Goal: Information Seeking & Learning: Learn about a topic

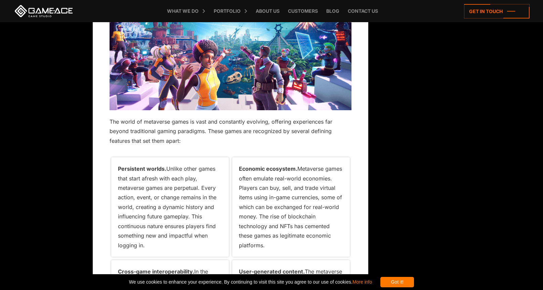
scroll to position [1915, 0]
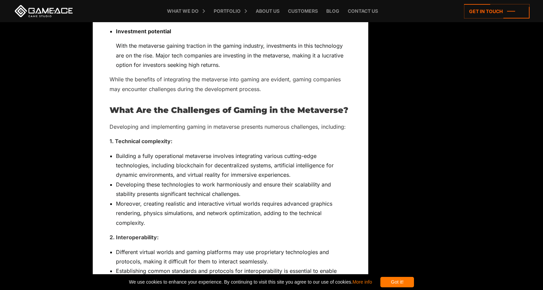
scroll to position [4060, 0]
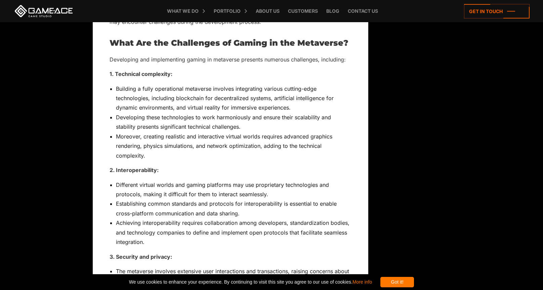
click at [0, 0] on icon at bounding box center [0, 0] width 0 height 0
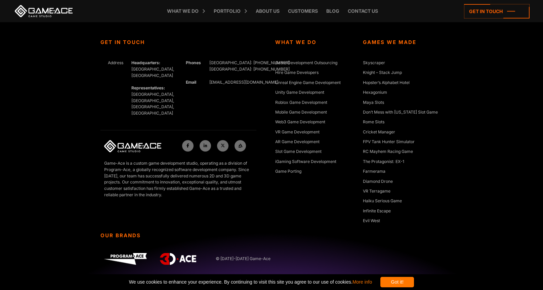
scroll to position [136, 0]
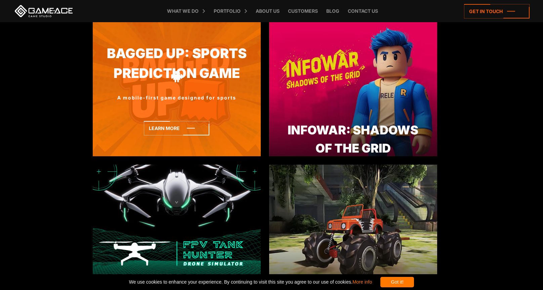
scroll to position [504, 0]
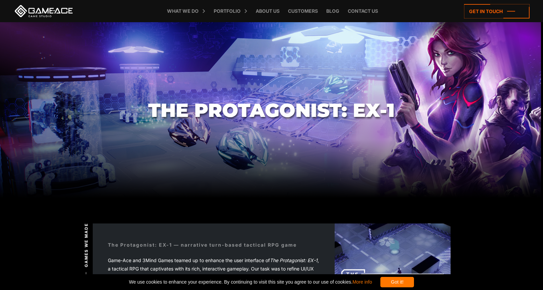
click at [89, 223] on div "Games we made" at bounding box center [86, 290] width 6 height 134
